Goal: Check status: Check status

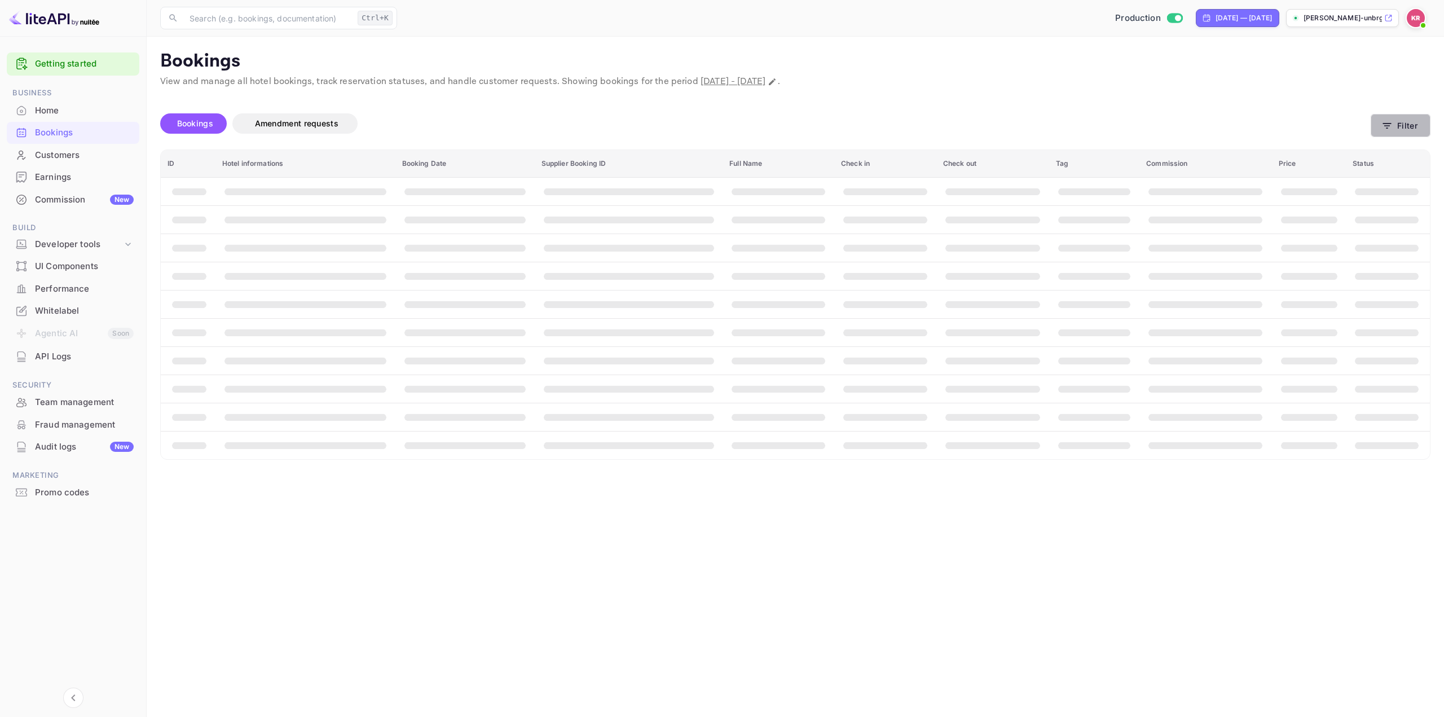
click at [1404, 126] on button "Filter" at bounding box center [1400, 125] width 60 height 23
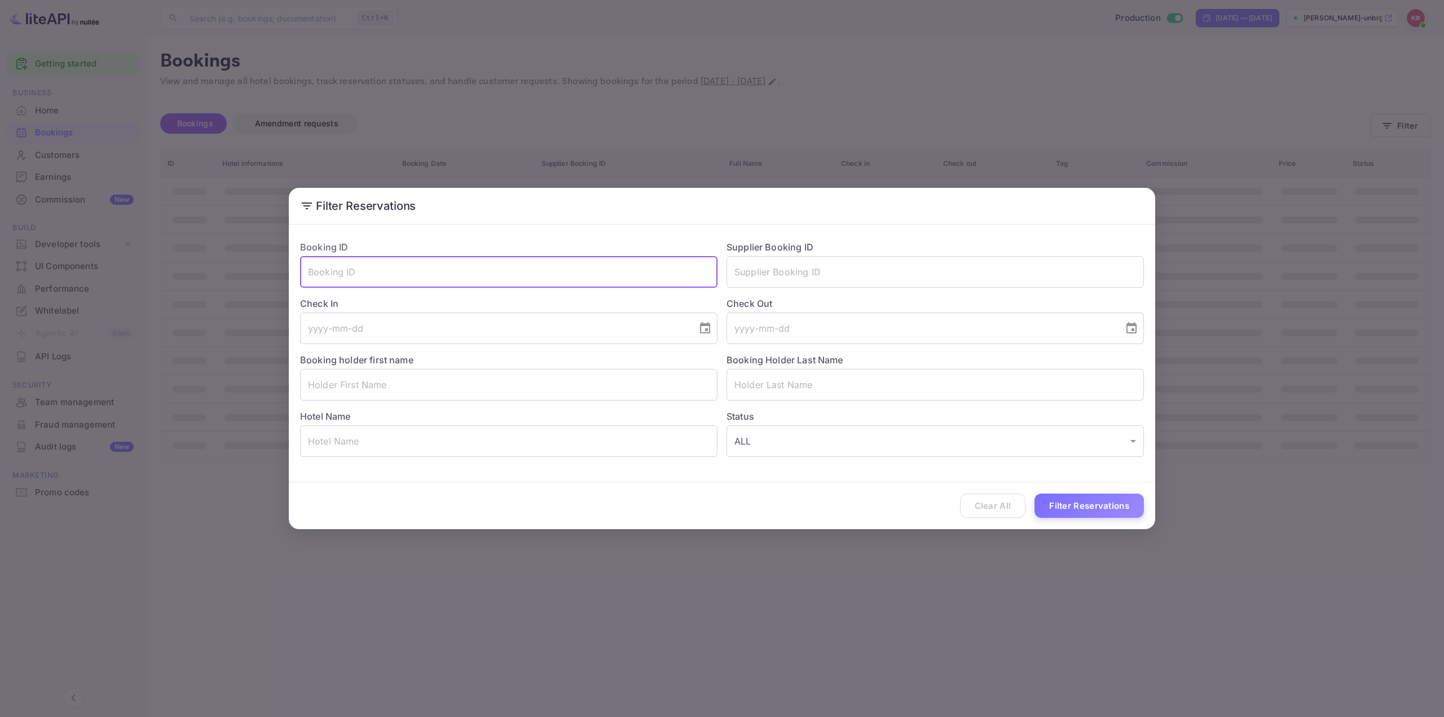
click at [459, 276] on input "text" at bounding box center [508, 272] width 417 height 32
paste input "pNfyhVtLQ"
type input "pNfyhVtLQ"
click at [1096, 505] on button "Filter Reservations" at bounding box center [1088, 505] width 109 height 24
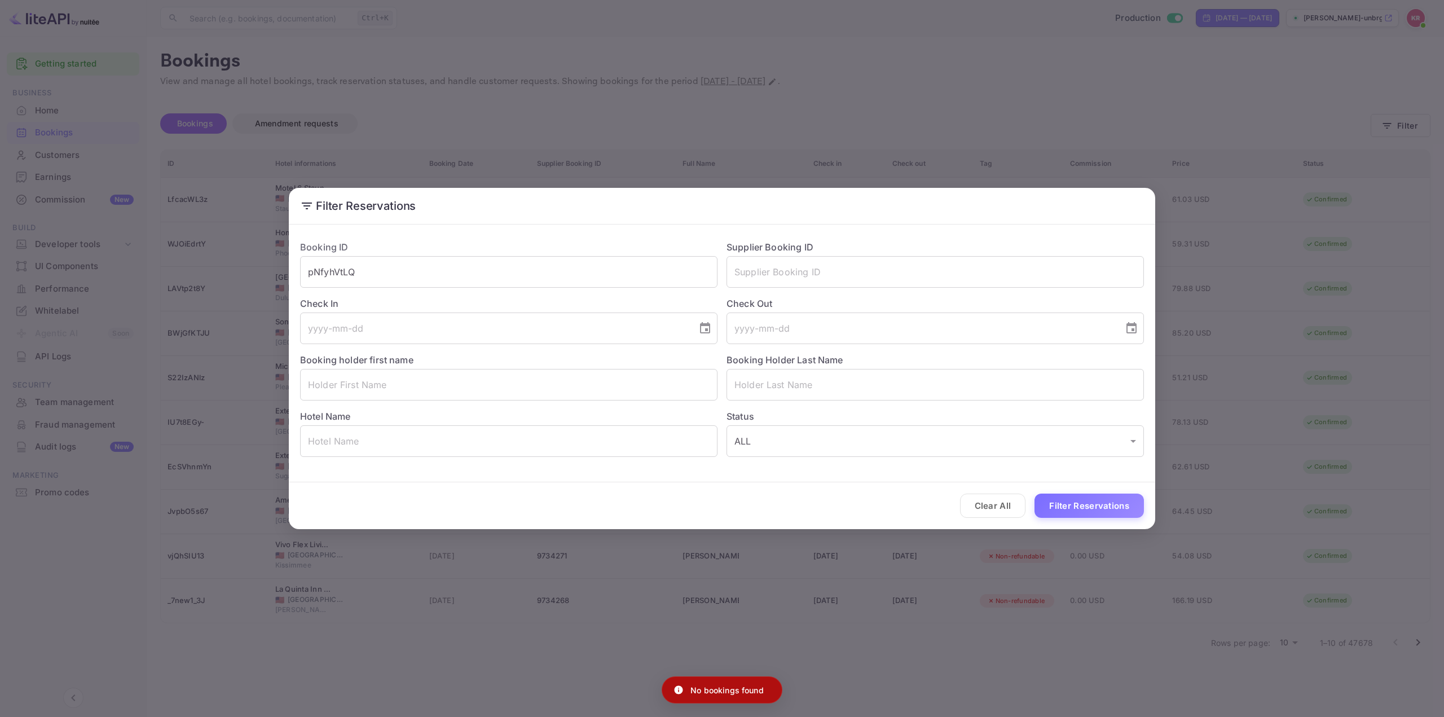
drag, startPoint x: 1093, startPoint y: 125, endPoint x: 1025, endPoint y: 99, distance: 73.2
click at [1092, 124] on div "Filter Reservations Booking ID pNfyhVtLQ ​ Supplier Booking ID ​ Check In ​ Che…" at bounding box center [722, 358] width 1444 height 717
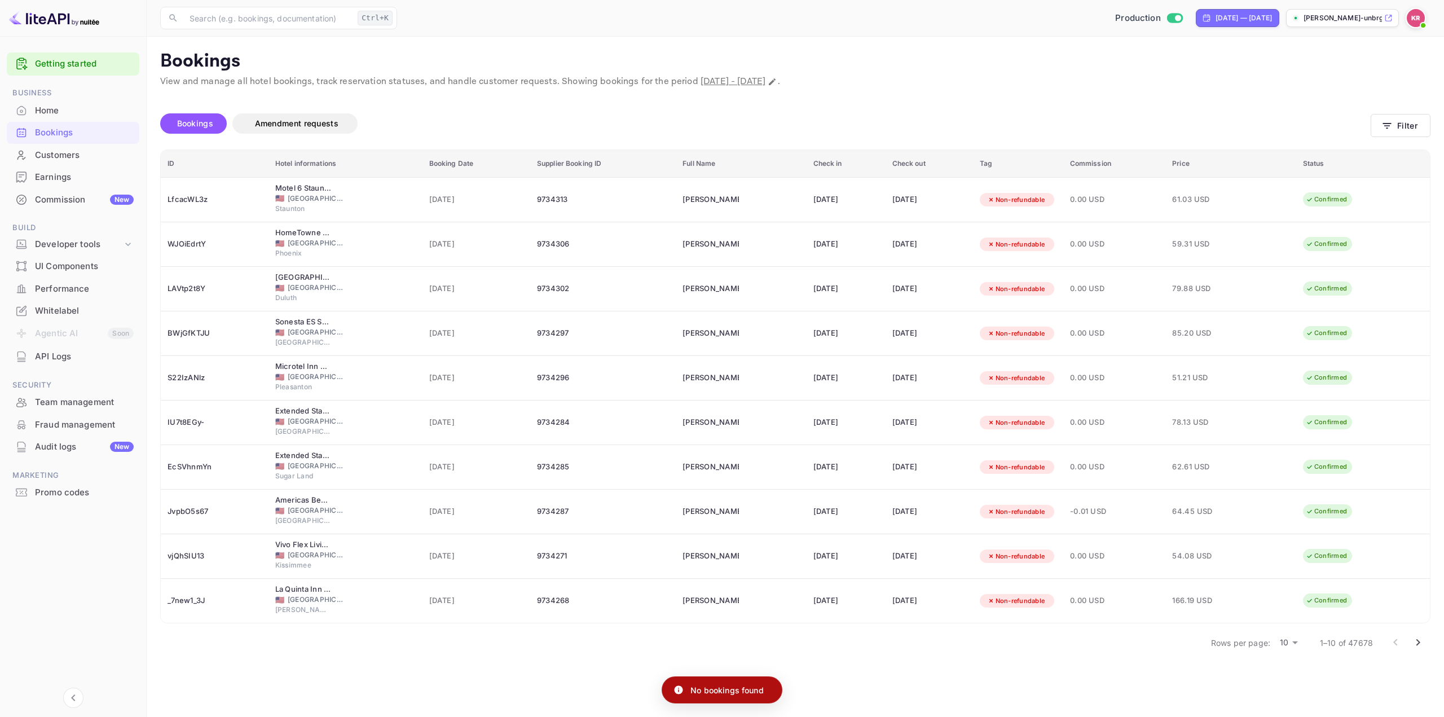
click at [807, 70] on p "Bookings" at bounding box center [795, 61] width 1270 height 23
click at [777, 81] on icon "Change date range" at bounding box center [771, 81] width 9 height 9
select select "7"
select select "2025"
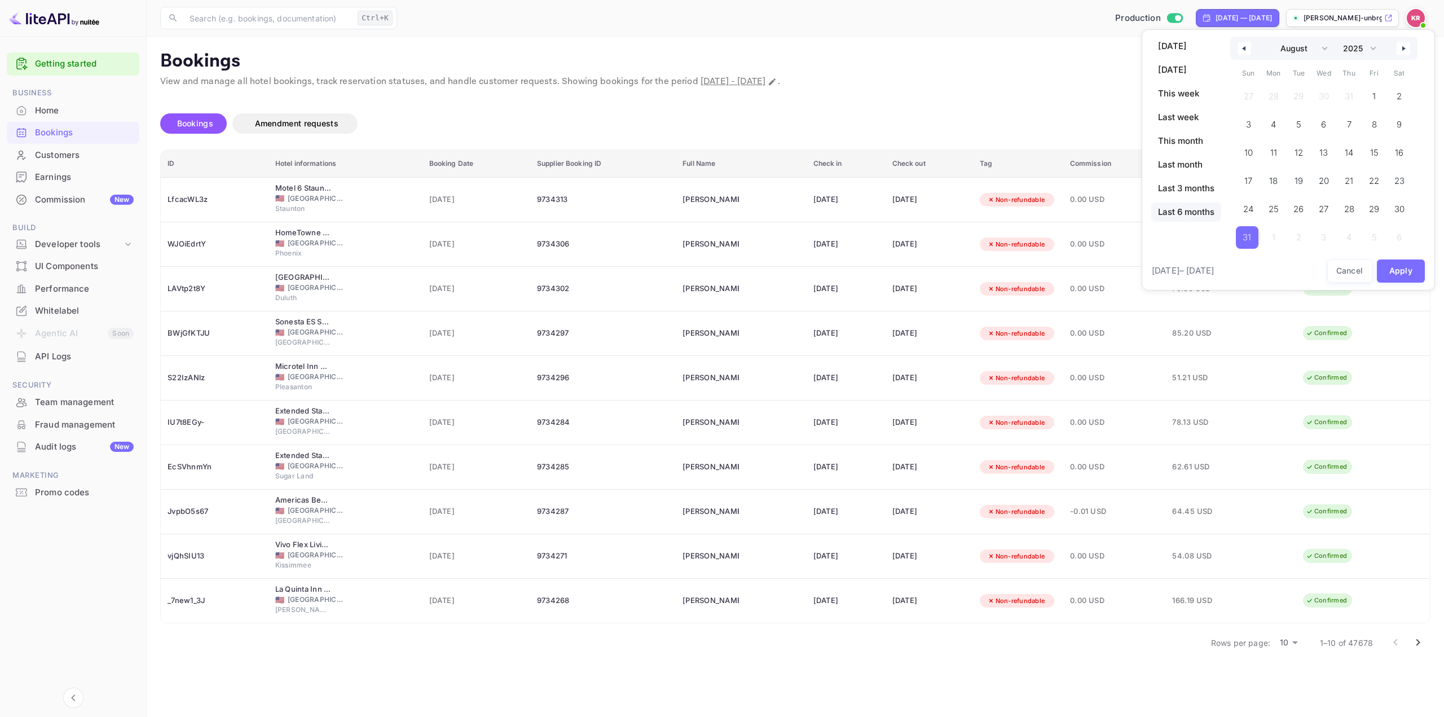
click at [1197, 208] on span "Last 6 months" at bounding box center [1186, 211] width 70 height 19
select select "2"
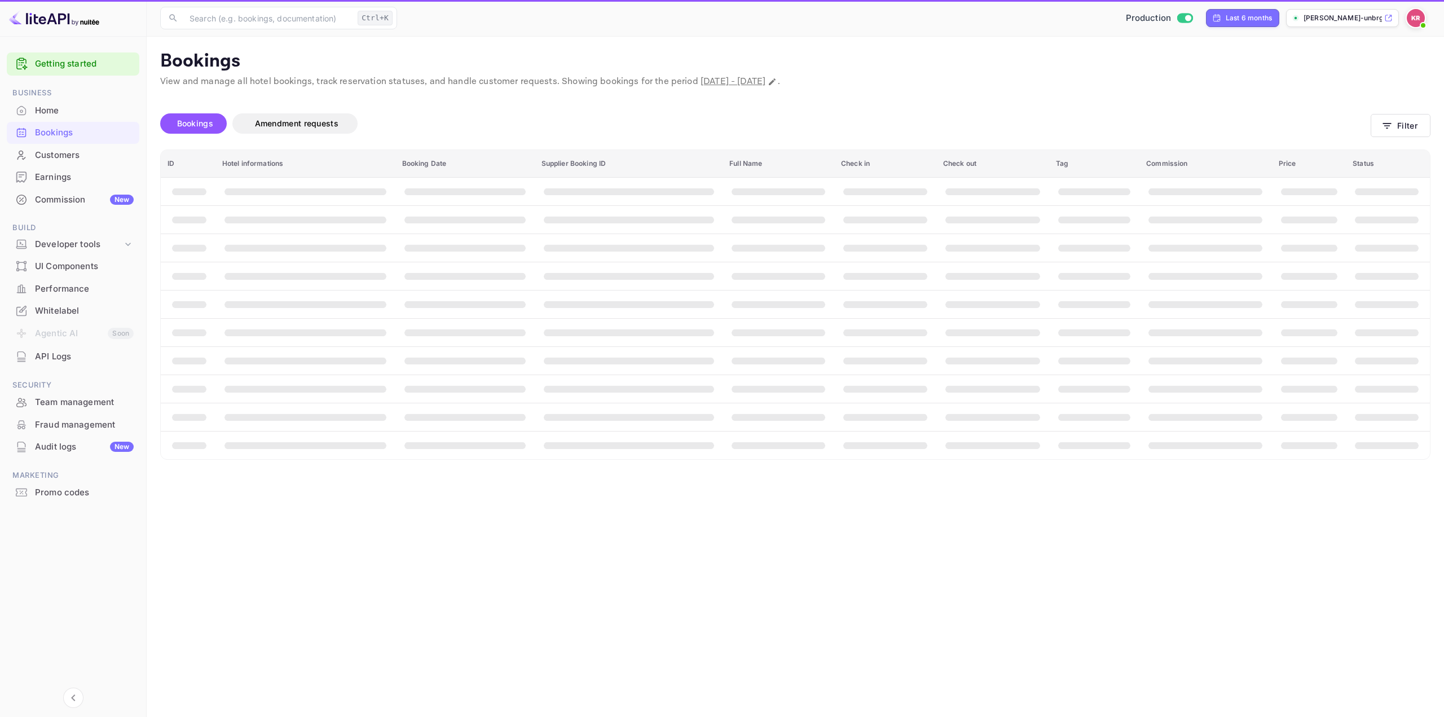
click at [1401, 273] on span "booking table" at bounding box center [1387, 275] width 64 height 7
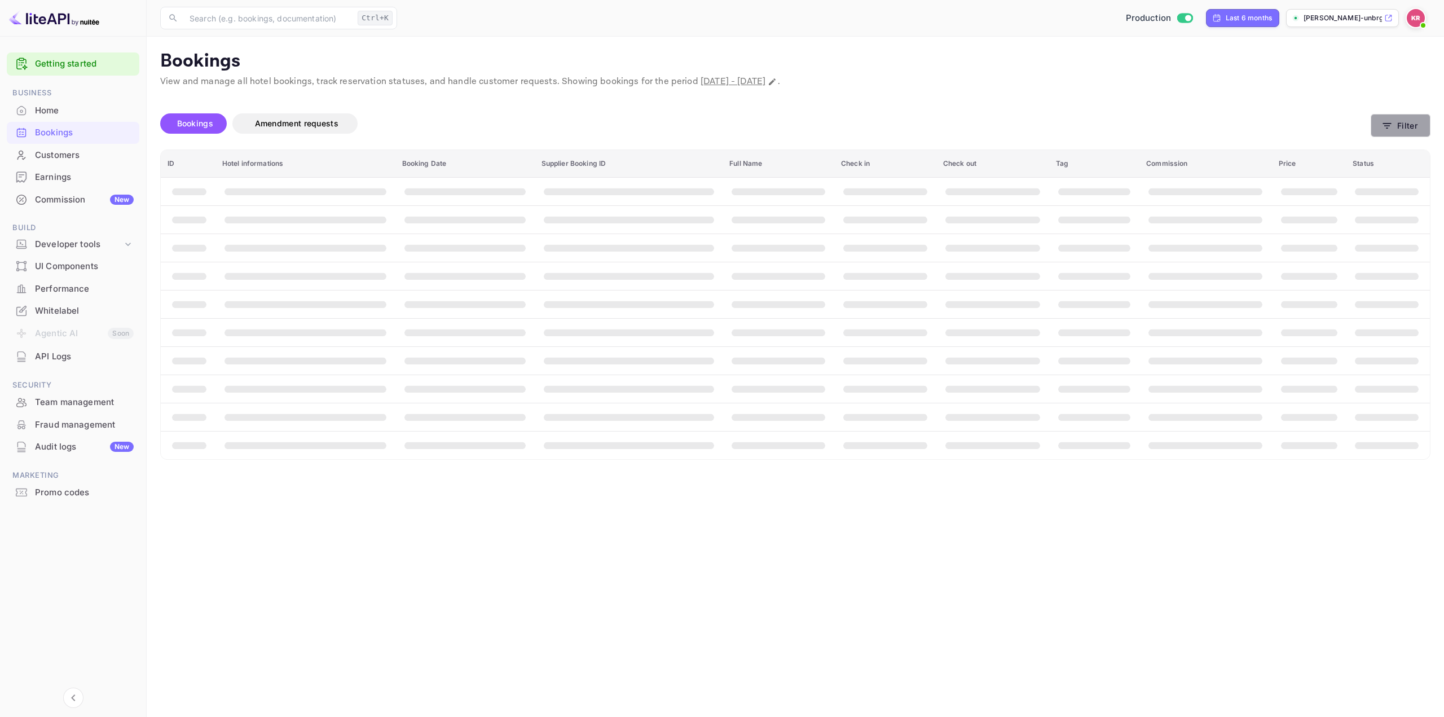
click at [1411, 125] on button "Filter" at bounding box center [1400, 125] width 60 height 23
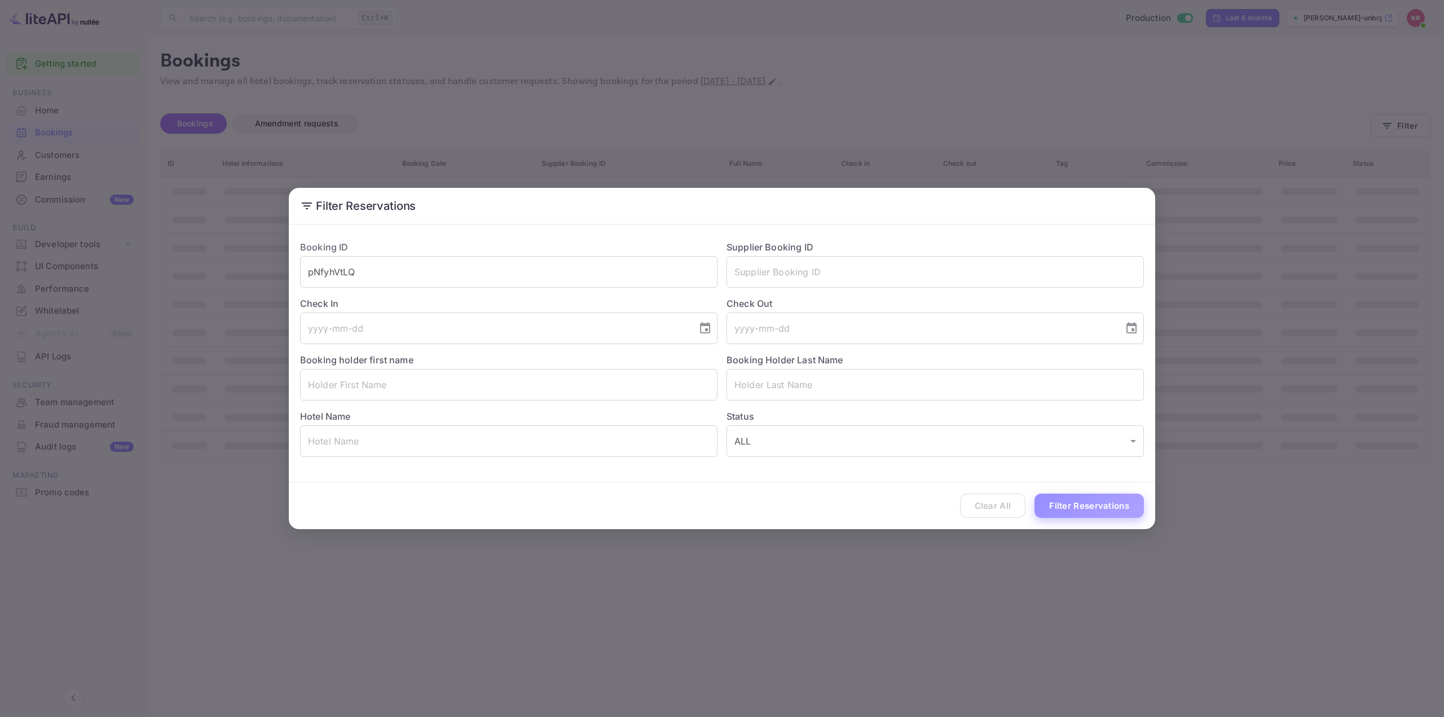
click at [1097, 502] on button "Filter Reservations" at bounding box center [1088, 505] width 109 height 24
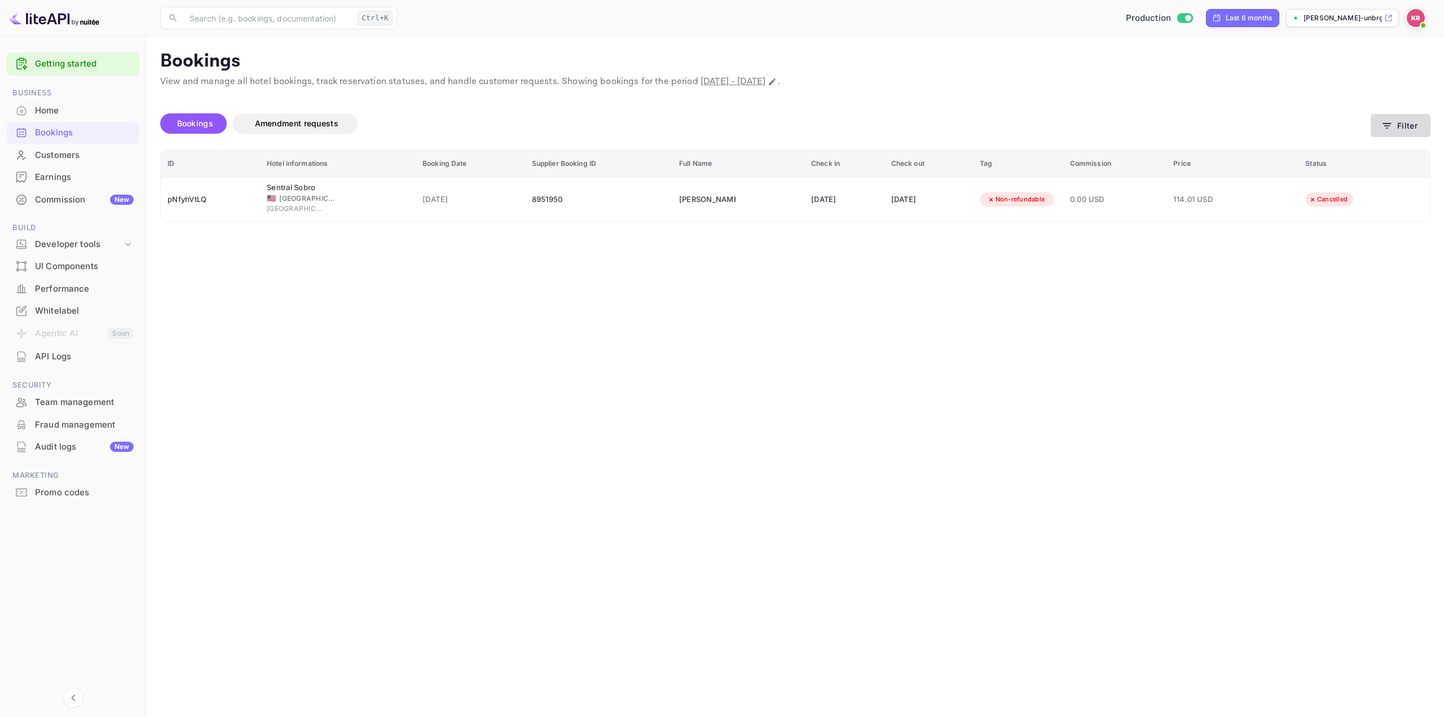
click at [1390, 126] on icon "button" at bounding box center [1386, 125] width 11 height 11
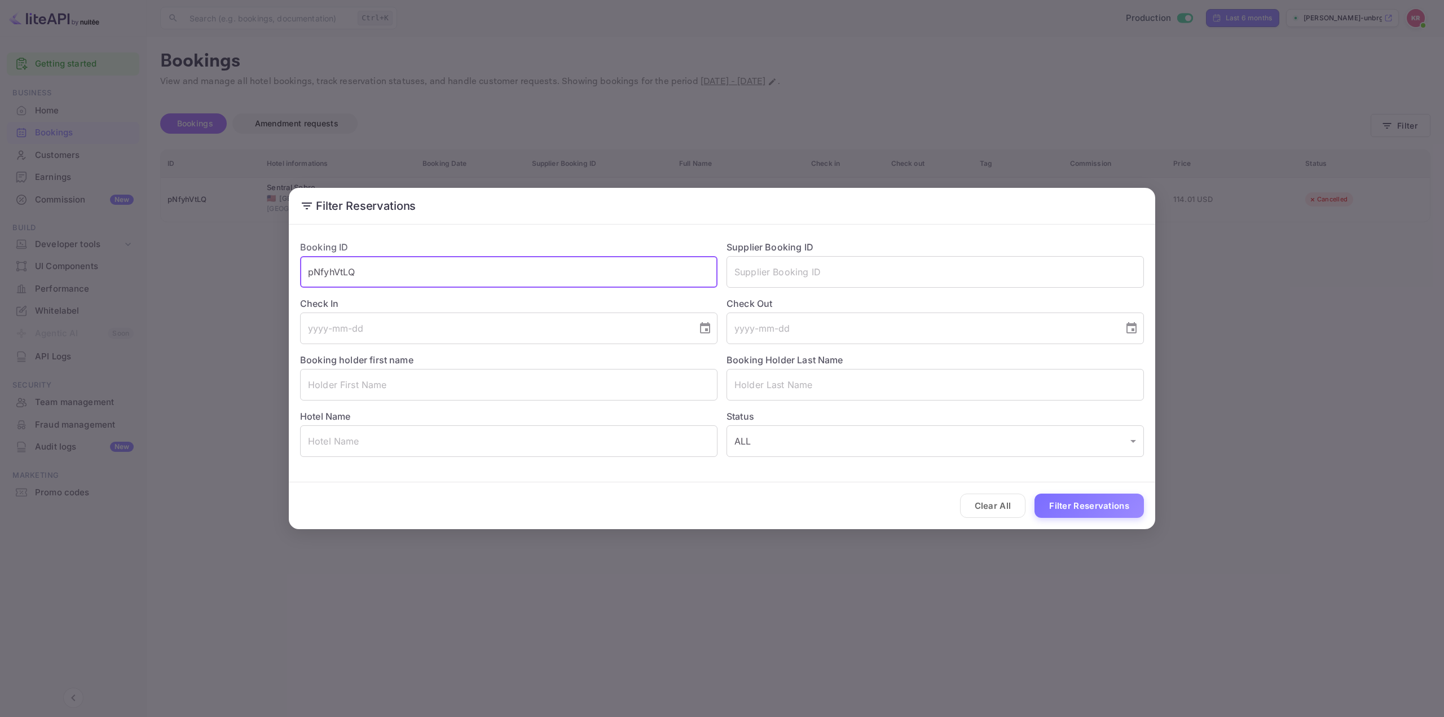
drag, startPoint x: 522, startPoint y: 271, endPoint x: 167, endPoint y: 262, distance: 354.8
click at [169, 262] on div "Filter Reservations Booking ID pNfyhVtLQ ​ Supplier Booking ID ​ Check In ​ Che…" at bounding box center [722, 358] width 1444 height 717
paste input "srrpHwVMr"
type input "srrpHwVMr"
click at [1096, 509] on button "Filter Reservations" at bounding box center [1088, 505] width 109 height 24
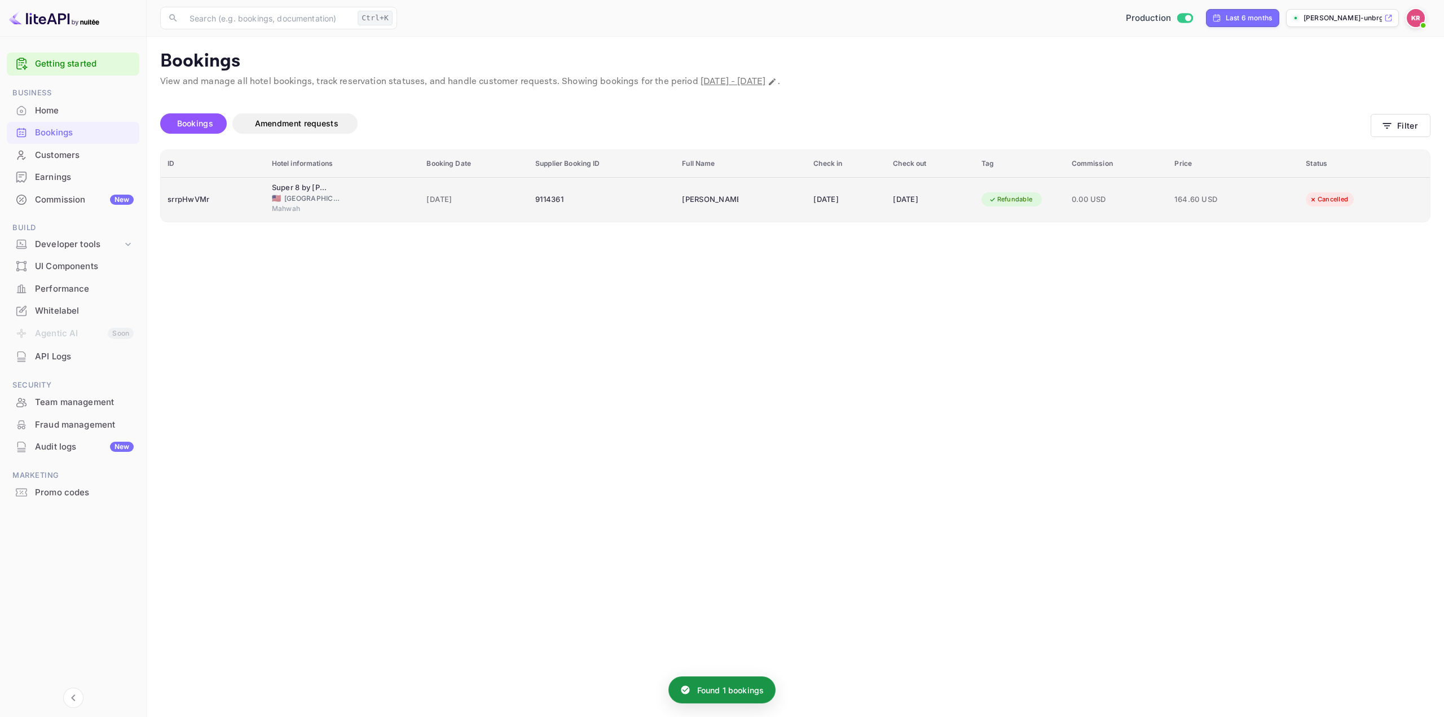
click at [816, 194] on div "[DATE]" at bounding box center [846, 200] width 66 height 18
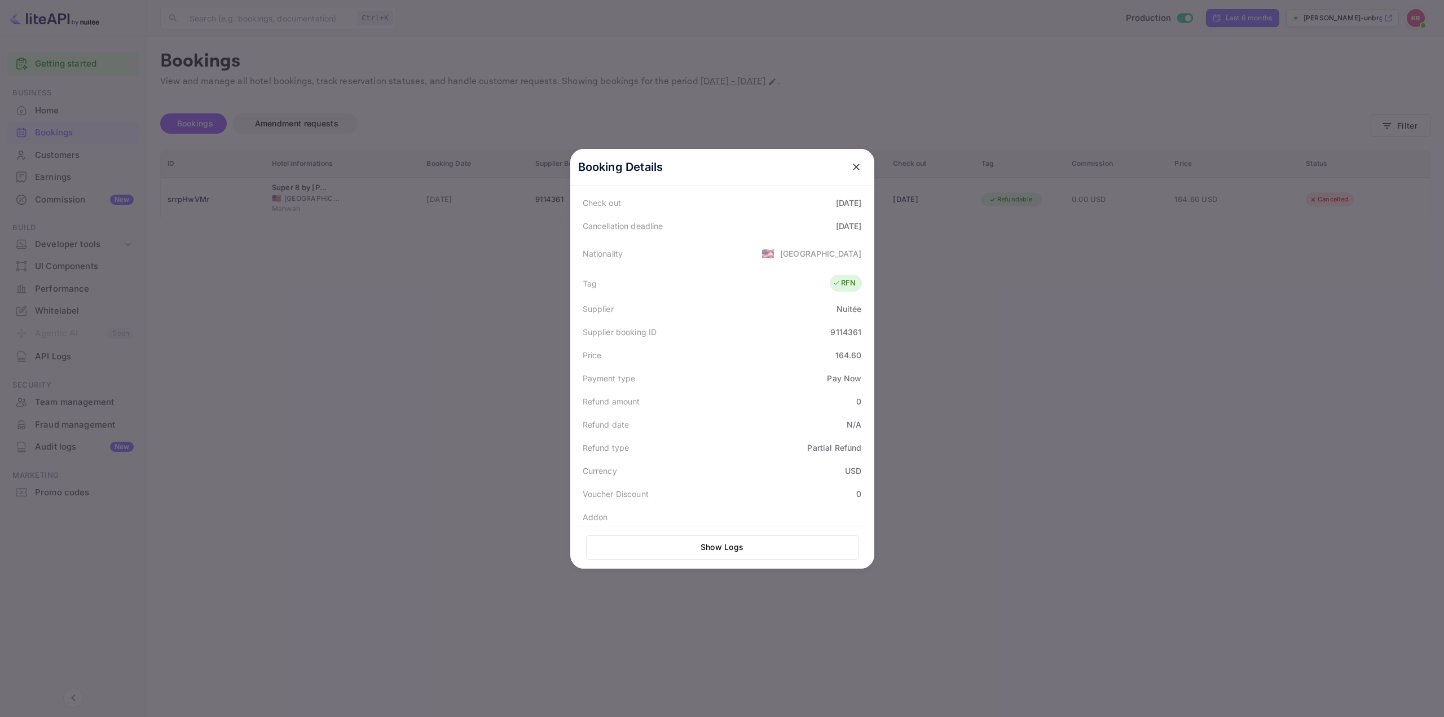
scroll to position [52, 0]
drag, startPoint x: 789, startPoint y: 405, endPoint x: 857, endPoint y: 405, distance: 67.7
click at [857, 405] on div "Cancellation deadline [DATE]" at bounding box center [722, 397] width 290 height 23
